Goal: Navigation & Orientation: Find specific page/section

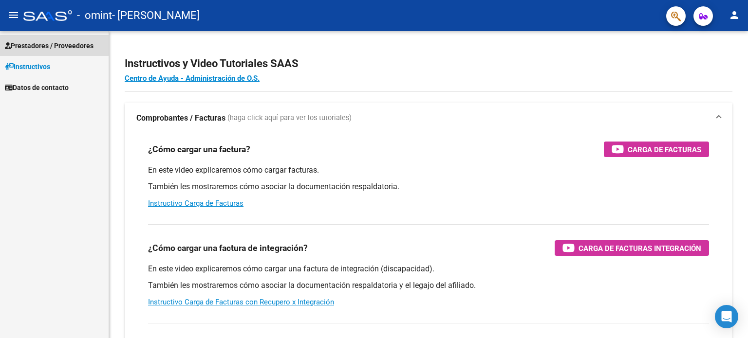
click at [45, 45] on span "Prestadores / Proveedores" at bounding box center [49, 45] width 89 height 11
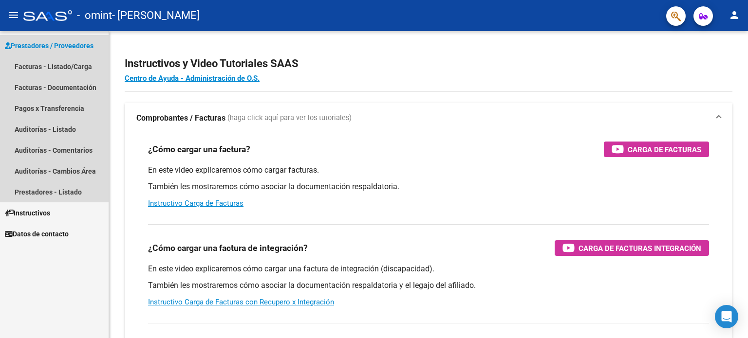
click at [45, 45] on span "Prestadores / Proveedores" at bounding box center [49, 45] width 89 height 11
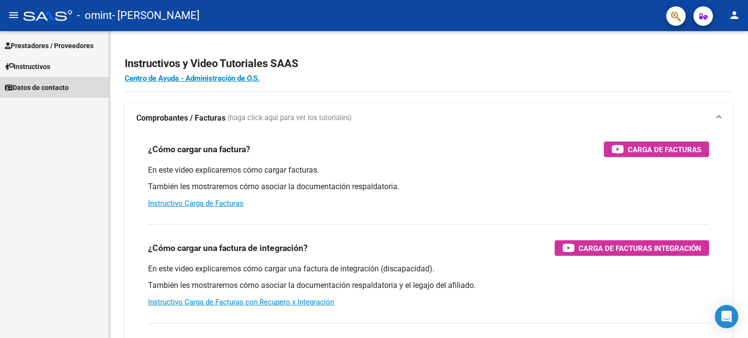
click at [60, 88] on span "Datos de contacto" at bounding box center [37, 87] width 64 height 11
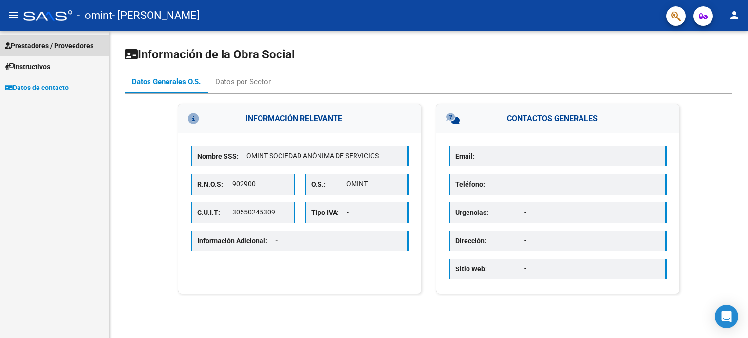
click at [72, 44] on span "Prestadores / Proveedores" at bounding box center [49, 45] width 89 height 11
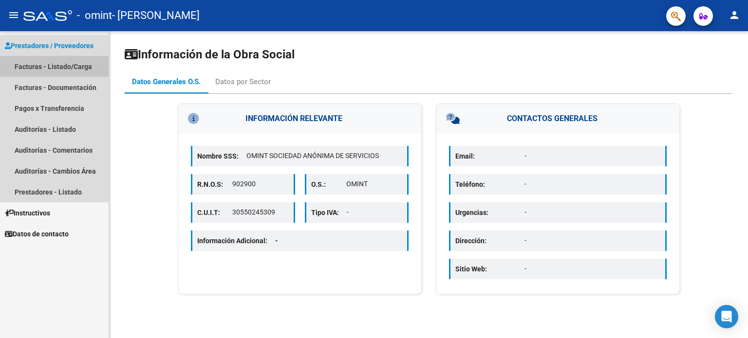
click at [59, 69] on link "Facturas - Listado/Carga" at bounding box center [54, 66] width 109 height 21
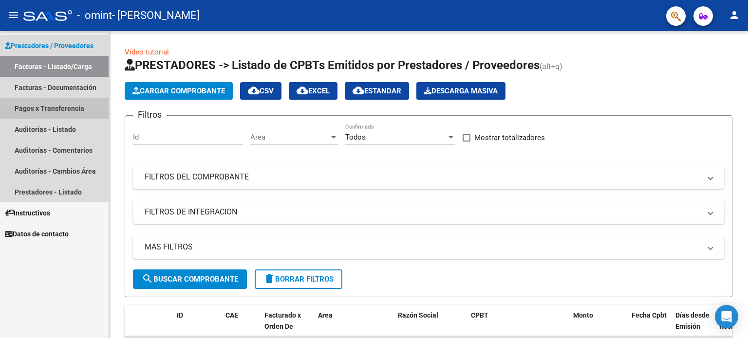
click at [64, 105] on link "Pagos x Transferencia" at bounding box center [54, 108] width 109 height 21
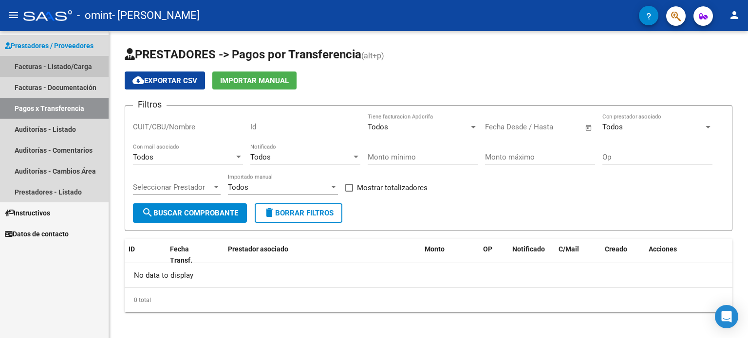
click at [47, 64] on link "Facturas - Listado/Carga" at bounding box center [54, 66] width 109 height 21
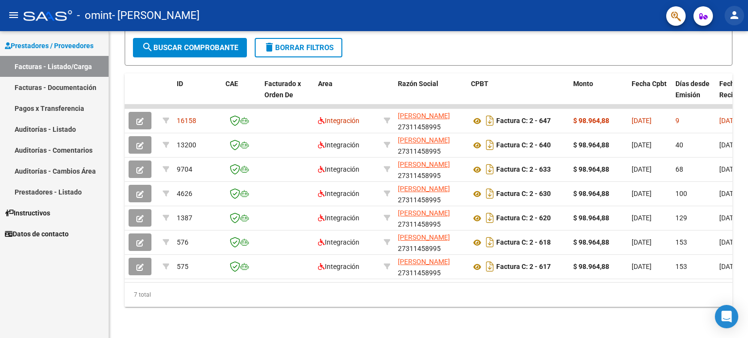
click at [735, 14] on mat-icon "person" at bounding box center [735, 15] width 12 height 12
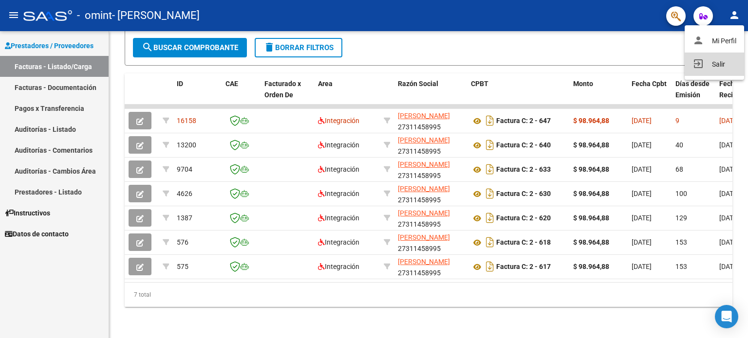
click at [718, 62] on button "exit_to_app Salir" at bounding box center [714, 64] width 59 height 23
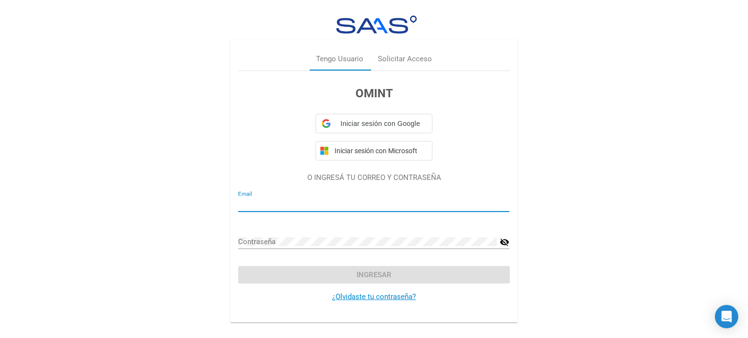
type input "[EMAIL_ADDRESS][DOMAIN_NAME]"
